Goal: Navigation & Orientation: Understand site structure

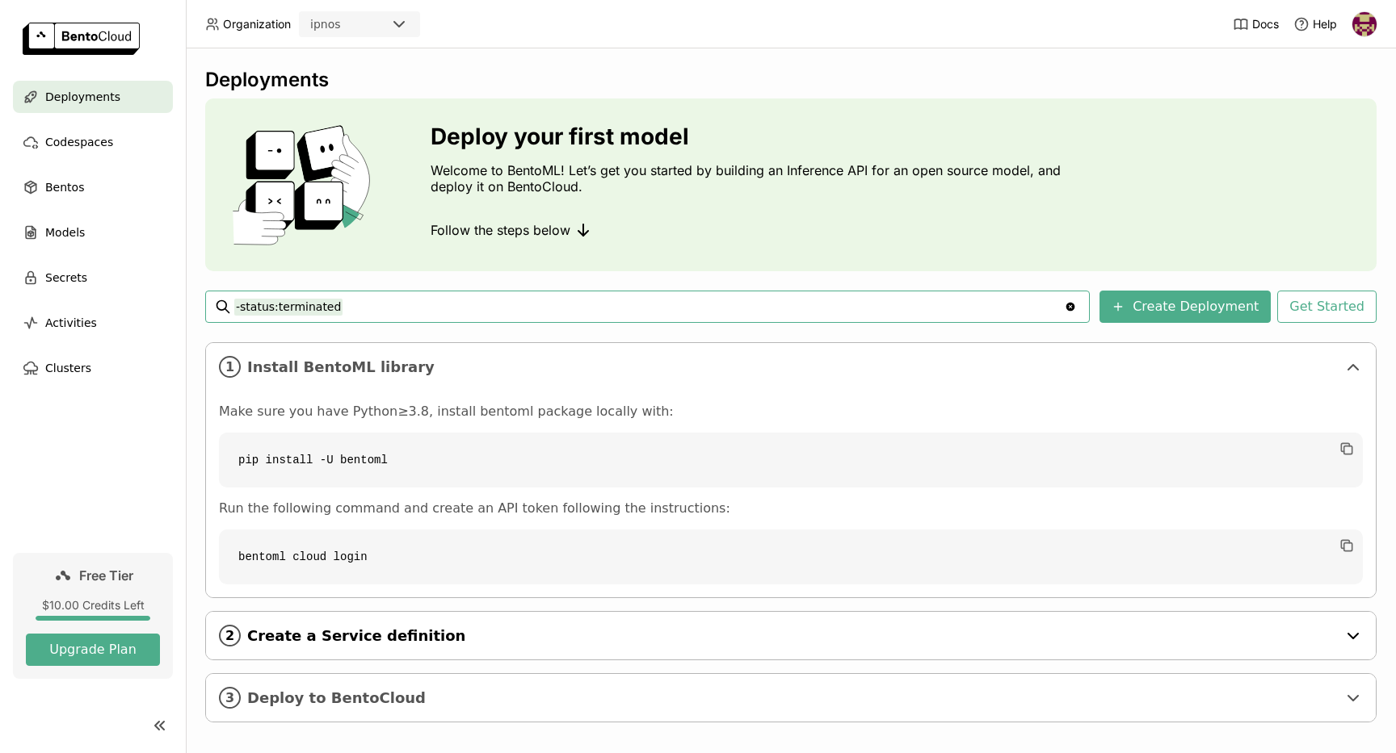
scroll to position [13, 0]
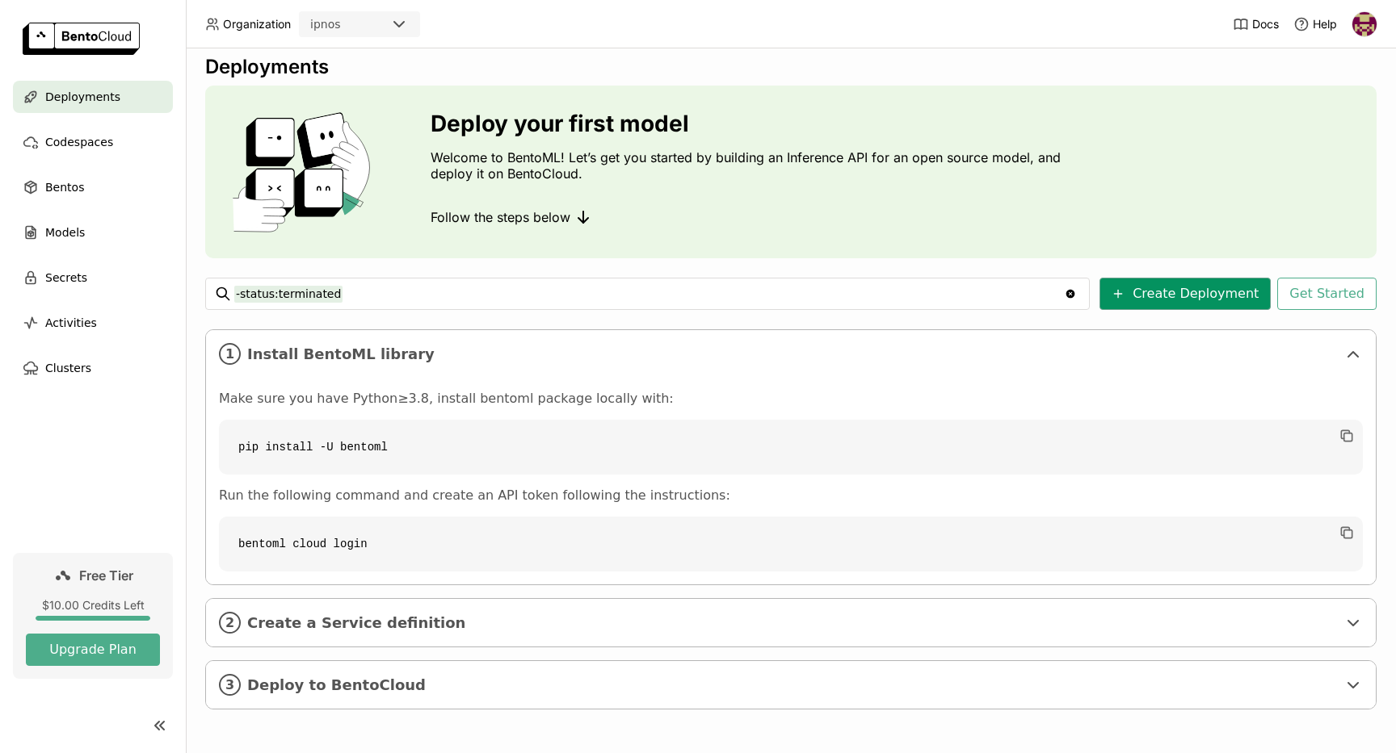
click at [1192, 301] on button "Create Deployment" at bounding box center [1184, 294] width 171 height 32
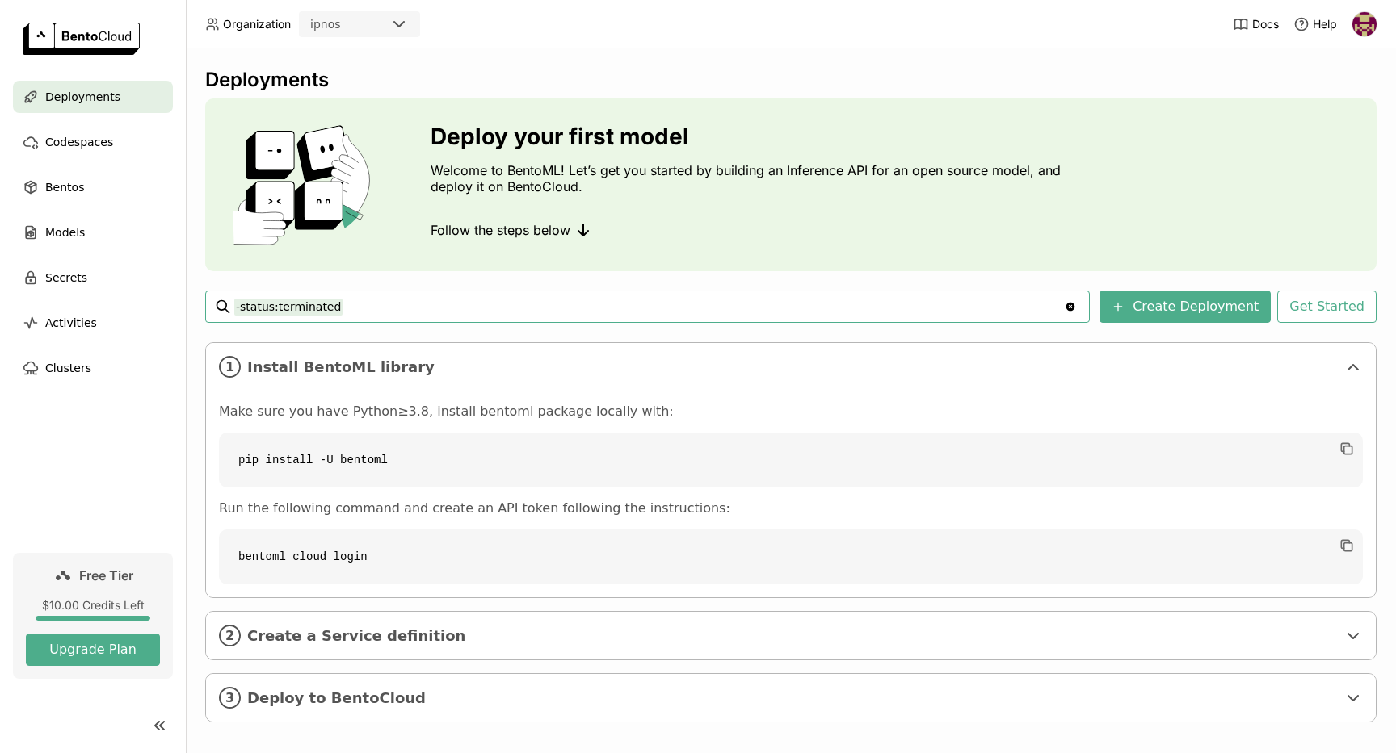
scroll to position [13, 0]
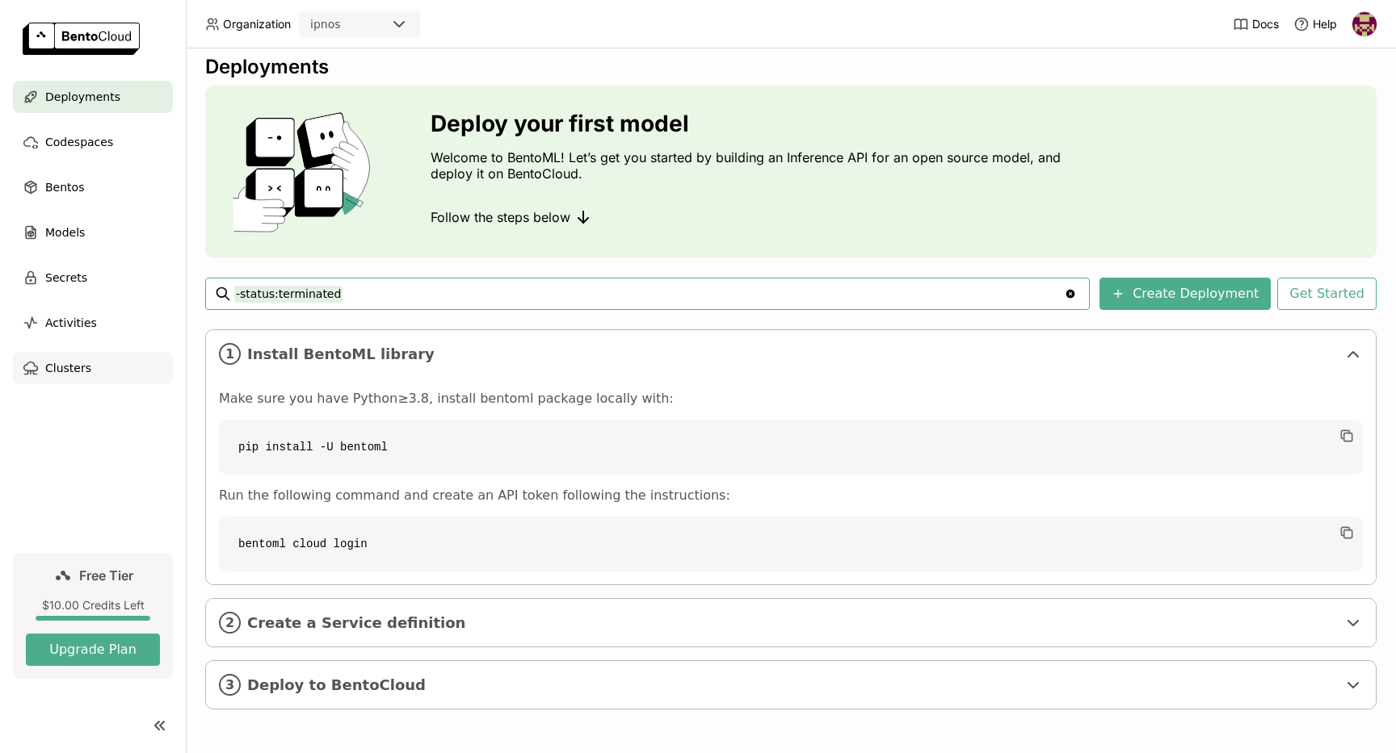
click at [91, 367] on div "Clusters" at bounding box center [93, 368] width 160 height 32
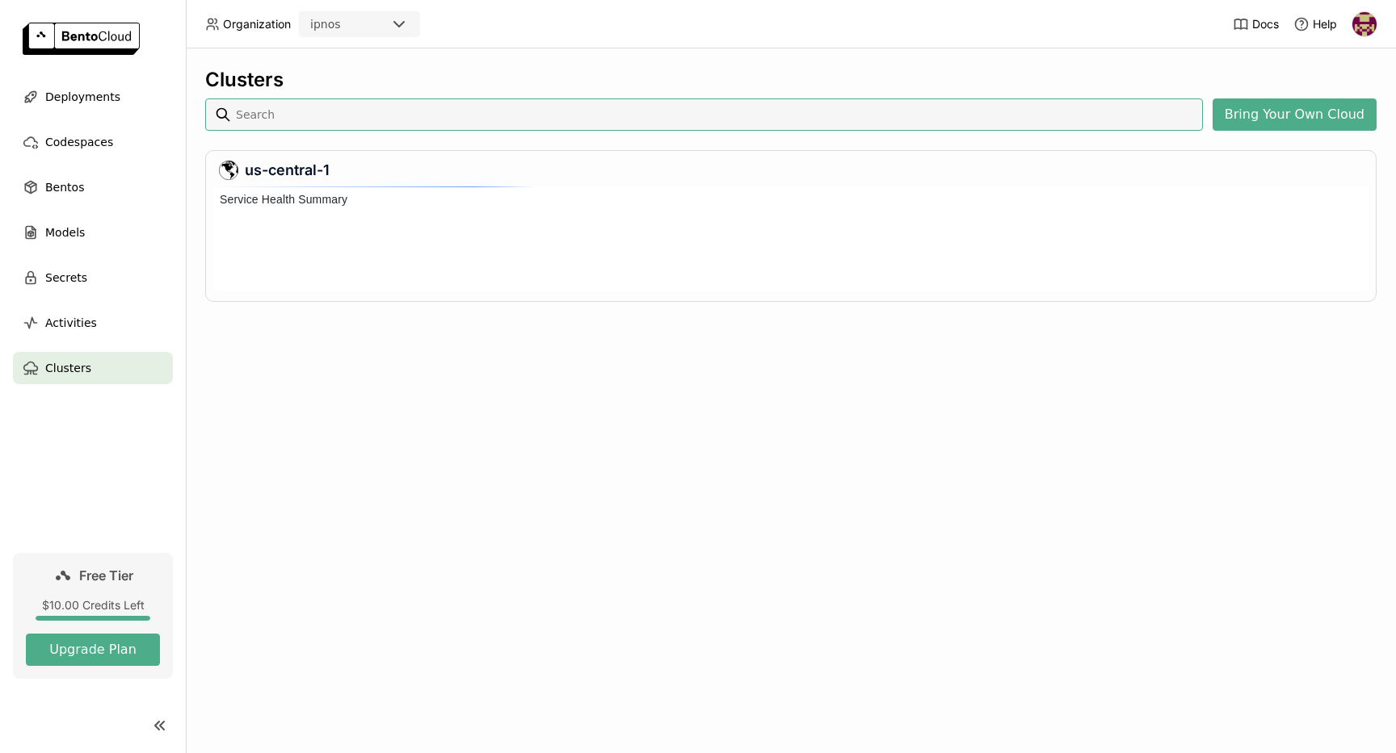
scroll to position [105, 1155]
click at [1295, 115] on button "Bring Your Own Cloud" at bounding box center [1294, 115] width 164 height 32
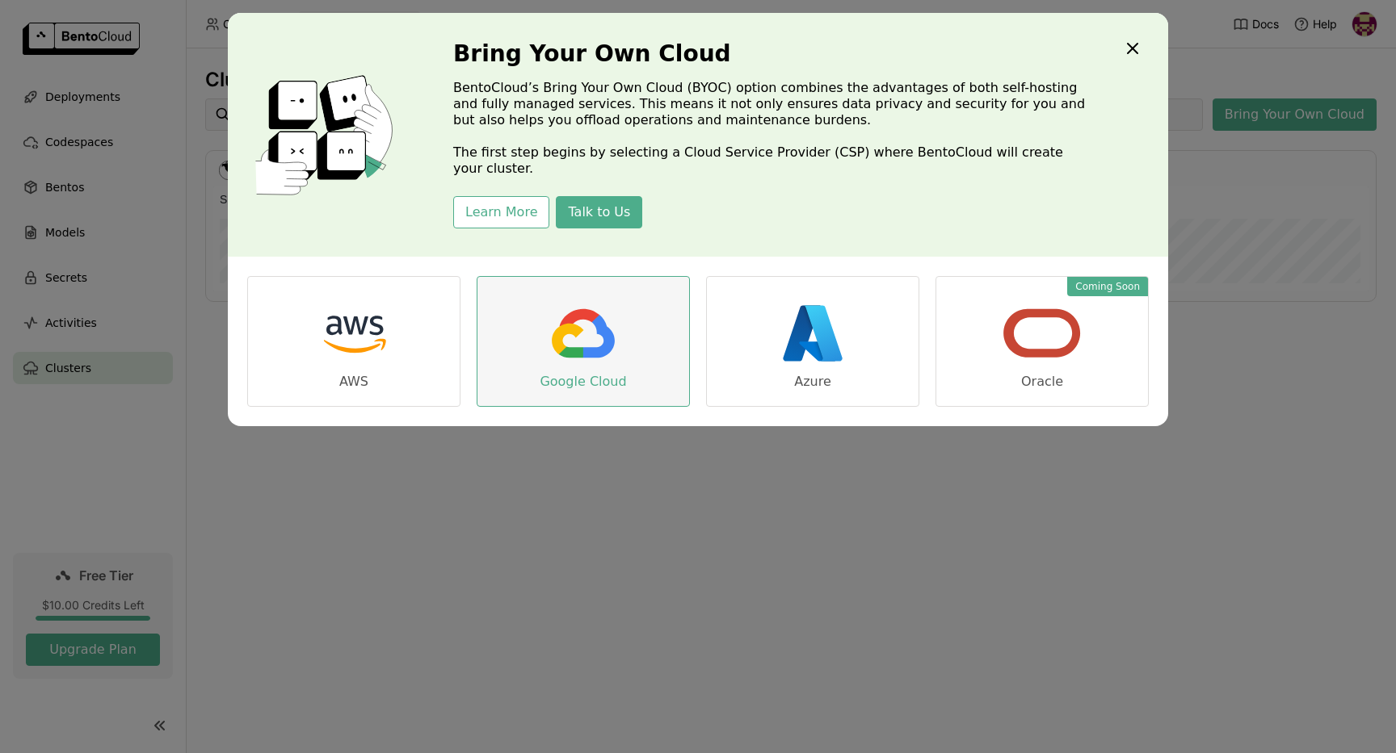
click at [635, 340] on link "Google Cloud" at bounding box center [582, 341] width 213 height 131
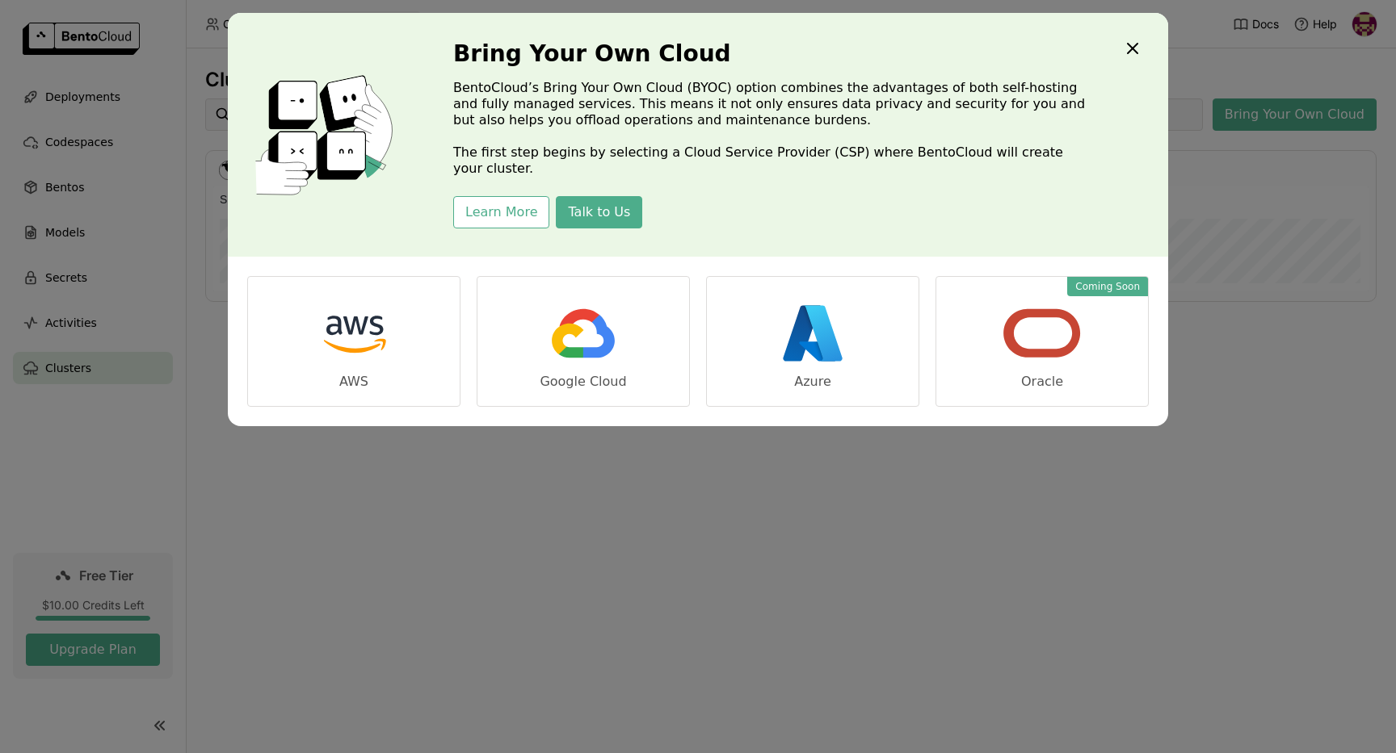
click at [1127, 49] on icon "Close" at bounding box center [1132, 48] width 19 height 19
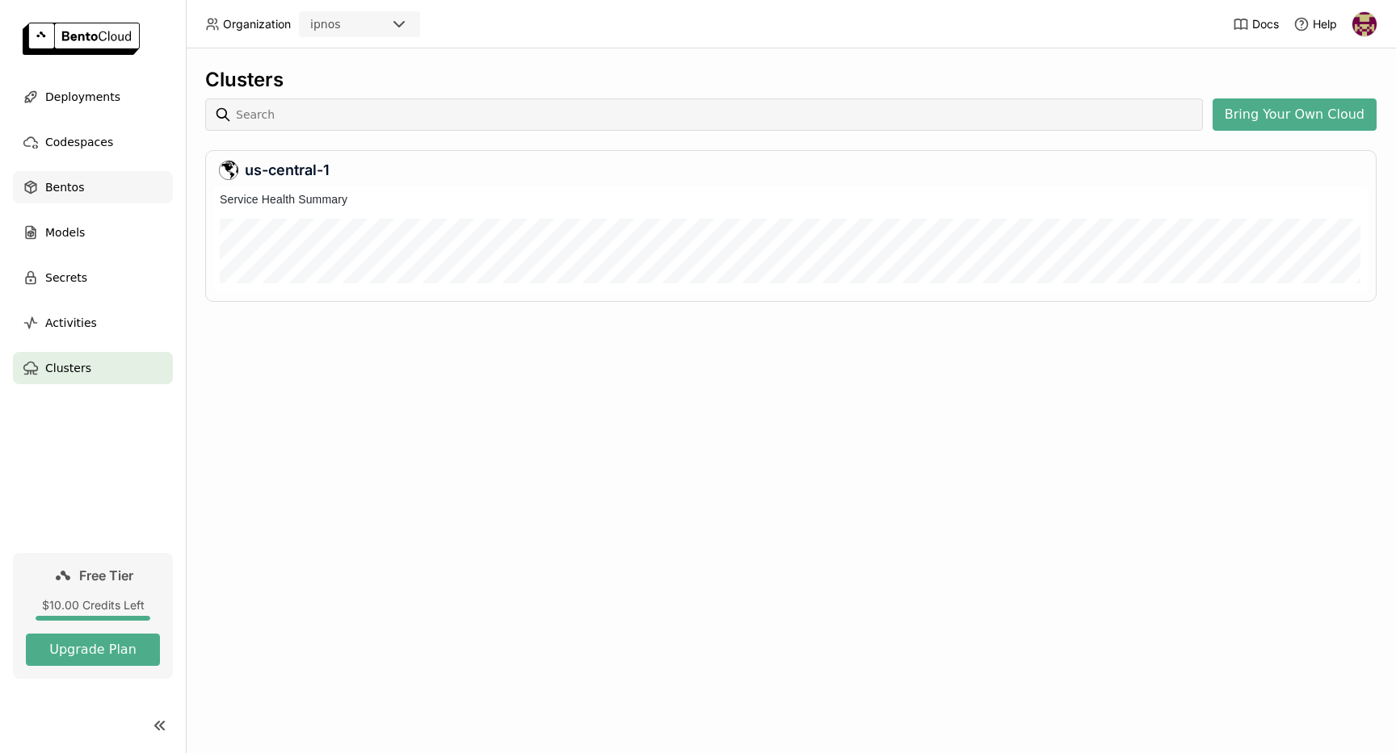
click at [86, 191] on div "Bentos" at bounding box center [93, 187] width 160 height 32
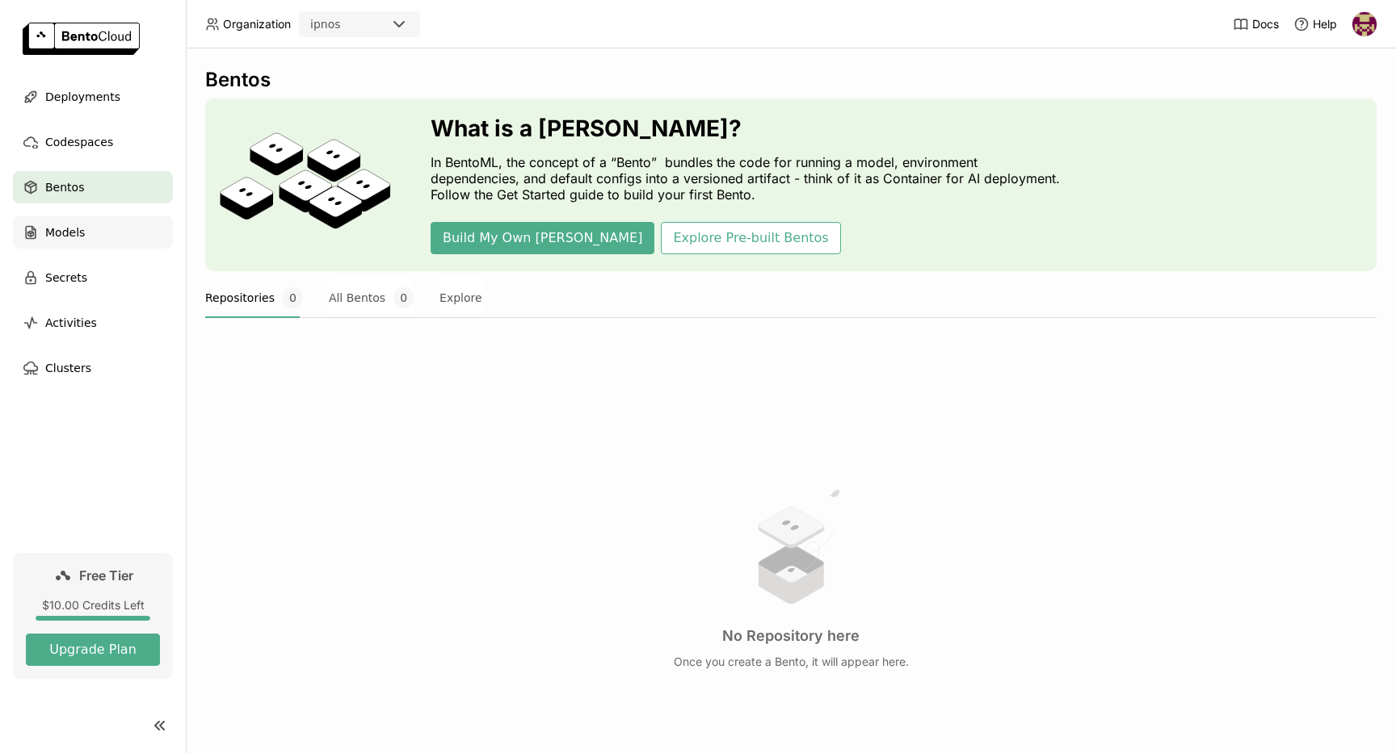
click at [90, 225] on div "Models" at bounding box center [93, 232] width 160 height 32
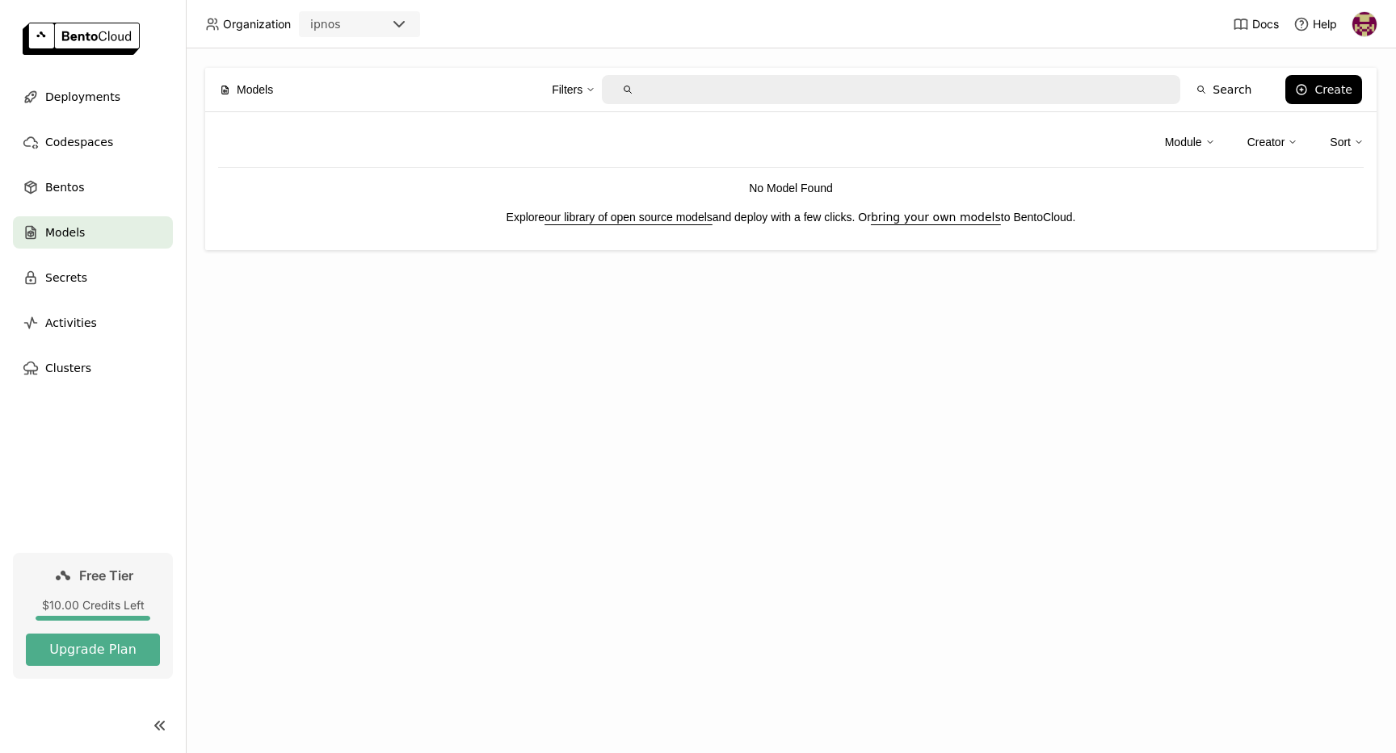
click at [630, 218] on link "our library of open source models" at bounding box center [628, 217] width 168 height 13
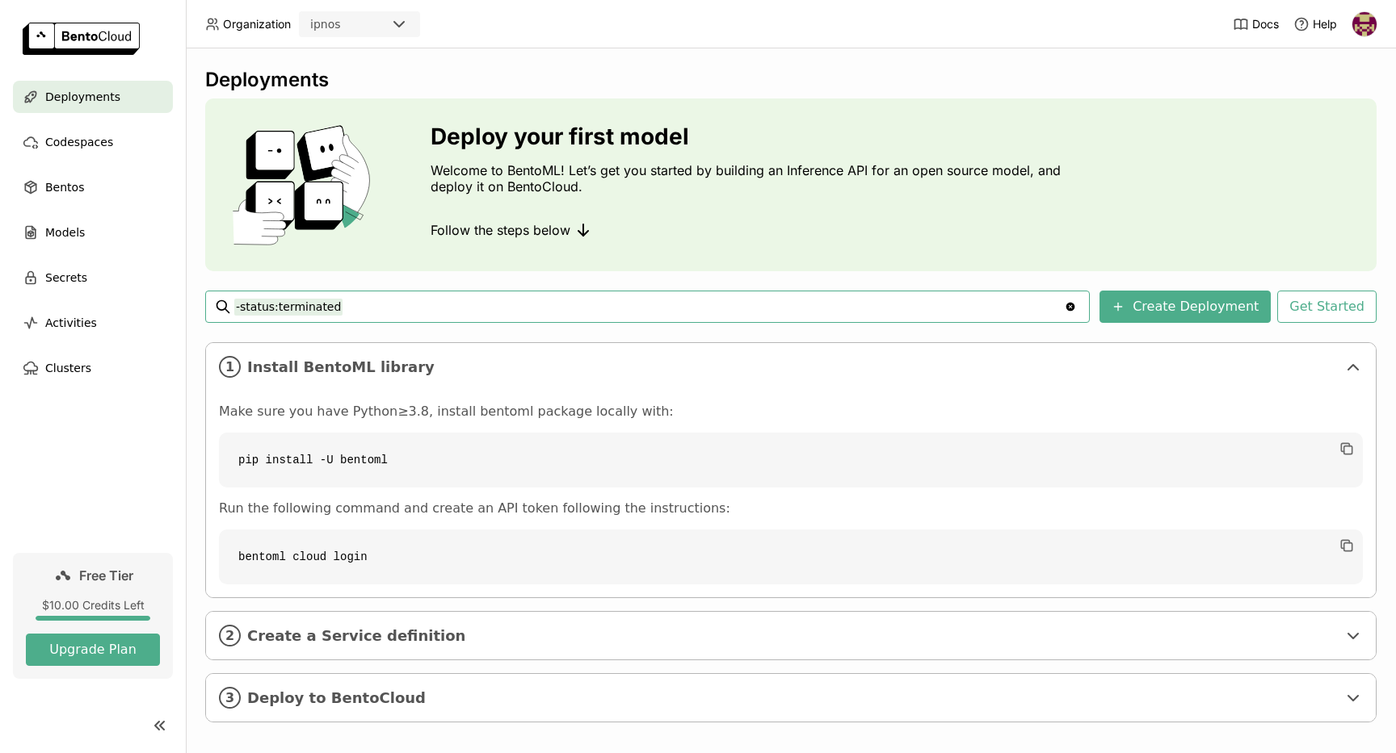
scroll to position [13, 0]
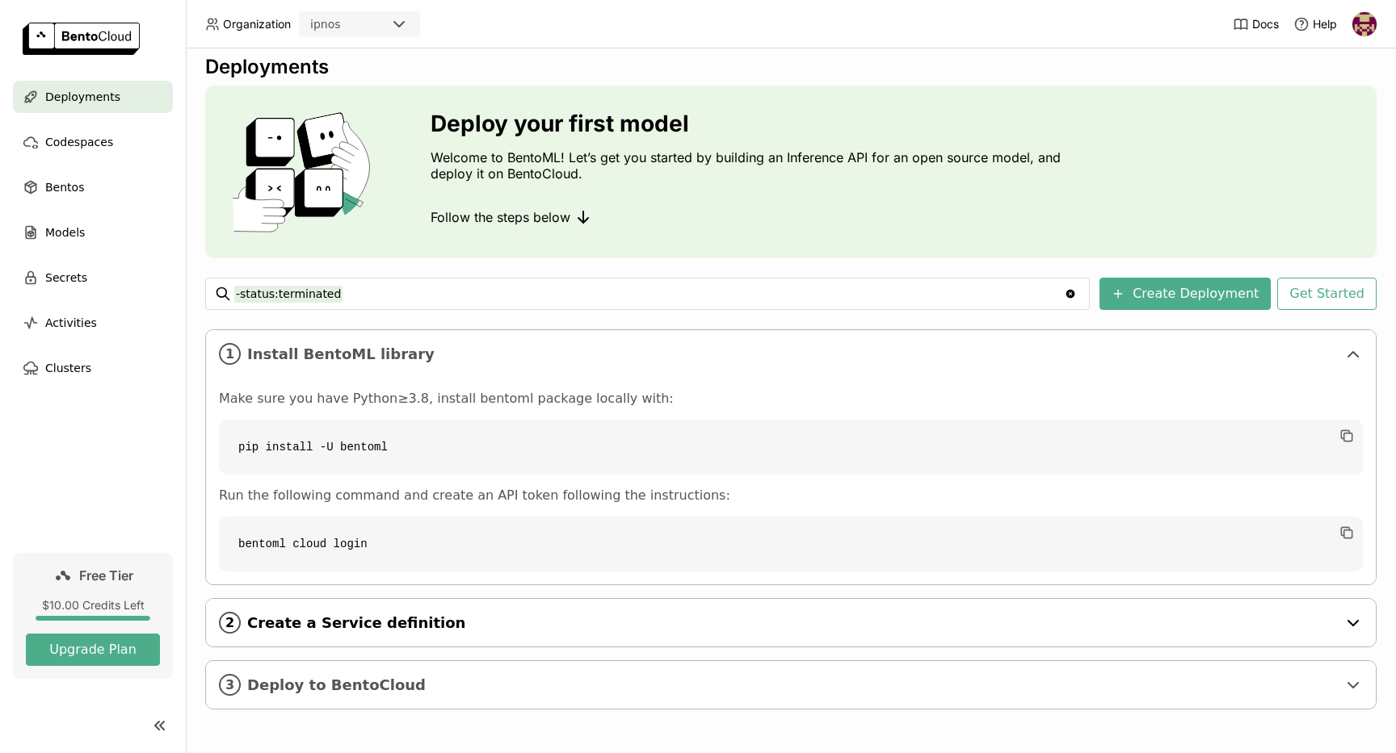
click at [410, 633] on div "2 Create a Service definition" at bounding box center [790, 623] width 1169 height 48
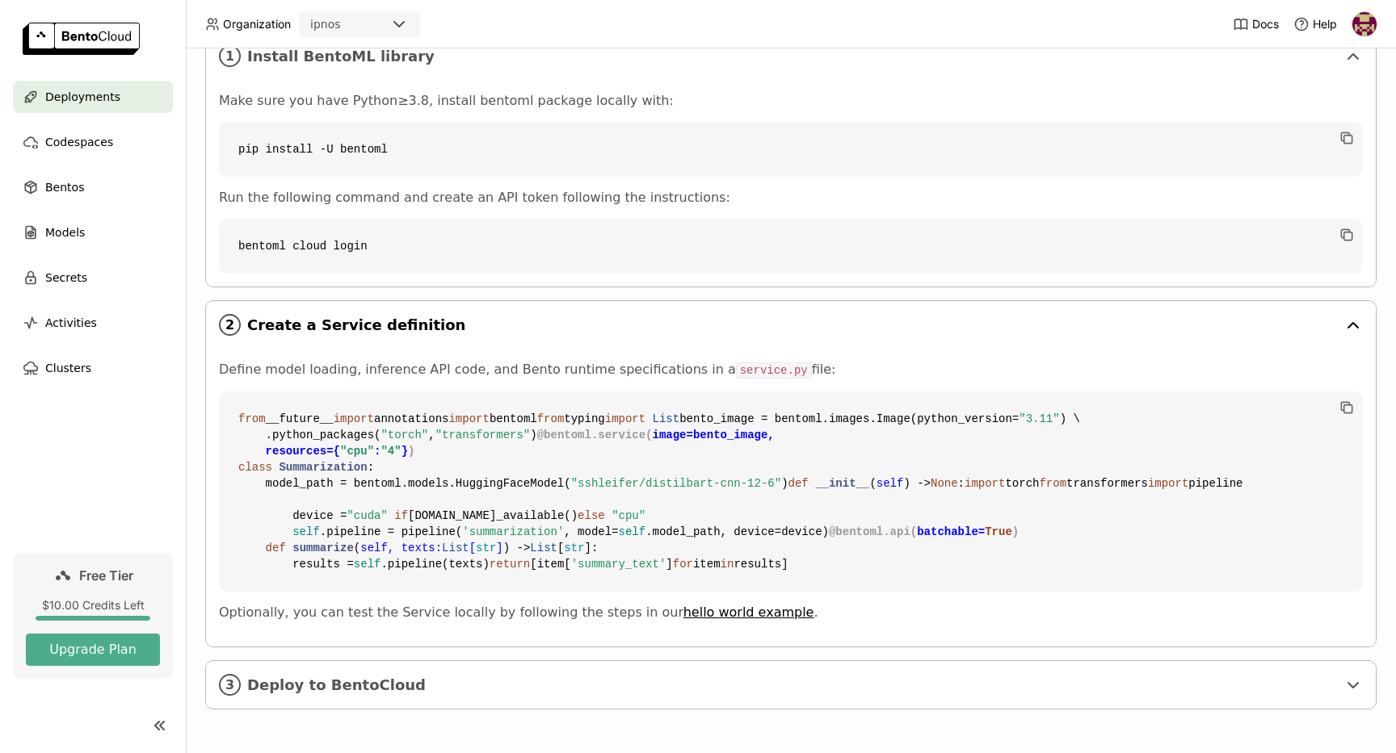
scroll to position [470, 0]
click at [103, 148] on span "Codespaces" at bounding box center [79, 141] width 68 height 19
